Goal: Register for event/course

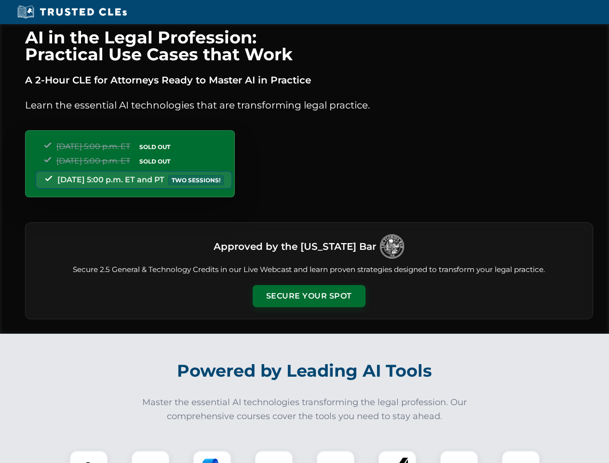
click at [309, 296] on button "Secure Your Spot" at bounding box center [309, 296] width 113 height 22
click at [89, 457] on img at bounding box center [89, 470] width 28 height 28
click at [151, 457] on div at bounding box center [150, 470] width 39 height 39
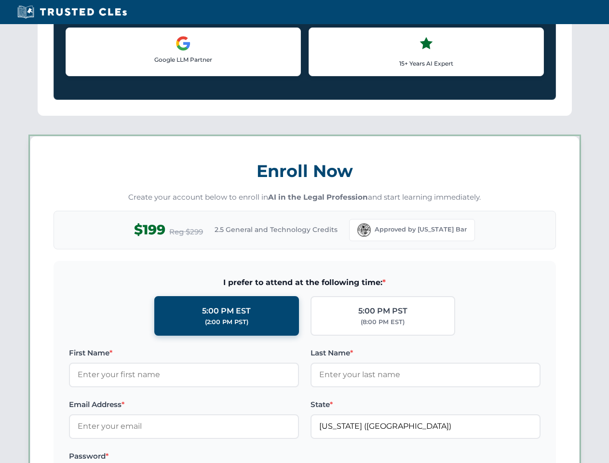
click at [274, 457] on label "Password *" at bounding box center [184, 457] width 230 height 12
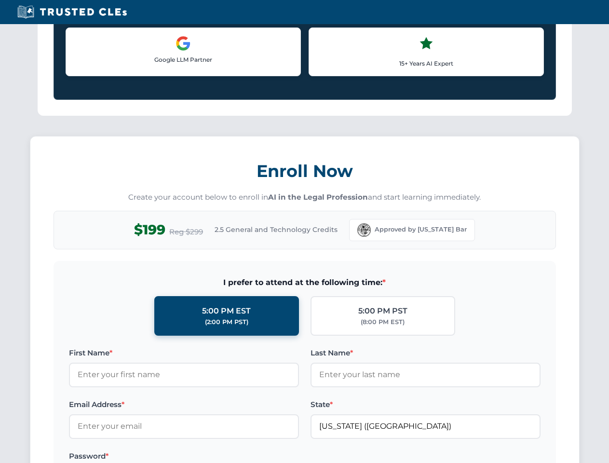
scroll to position [947, 0]
